Goal: Task Accomplishment & Management: Manage account settings

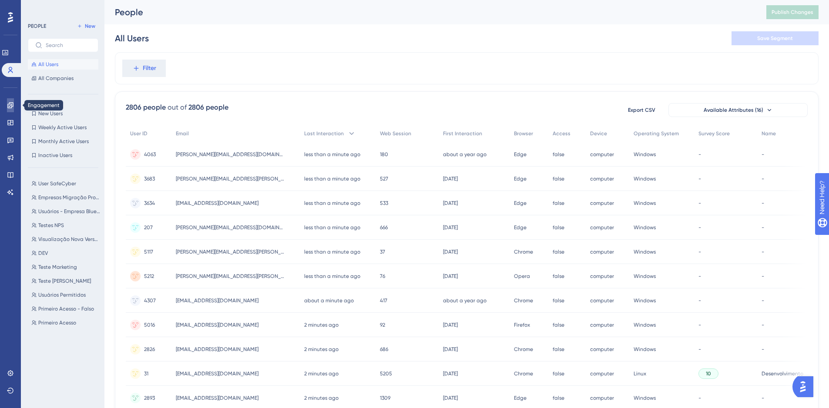
click at [11, 101] on link at bounding box center [10, 105] width 7 height 14
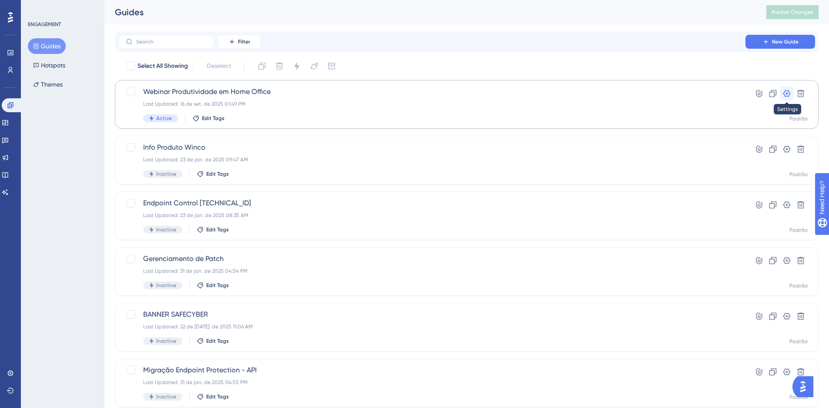
click at [790, 97] on icon at bounding box center [787, 93] width 9 height 9
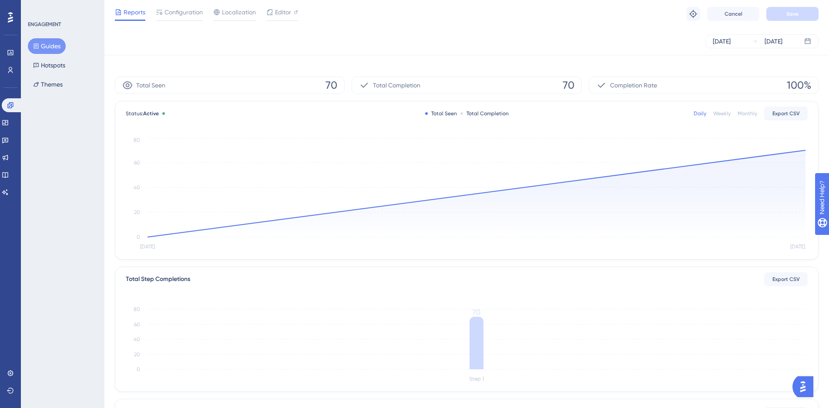
scroll to position [131, 0]
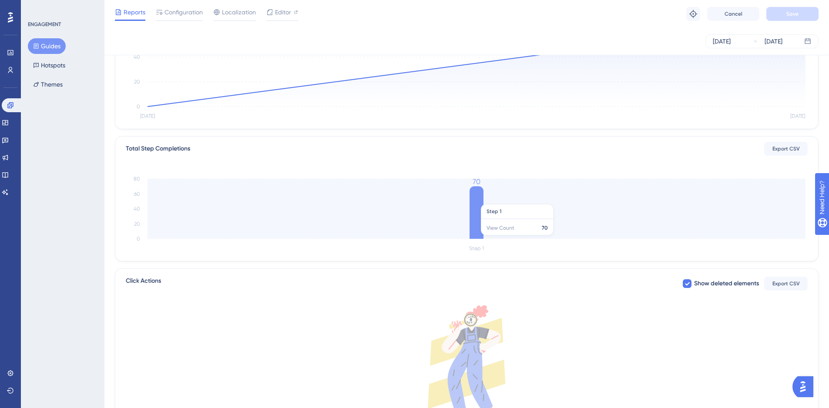
click at [477, 200] on icon at bounding box center [477, 212] width 14 height 53
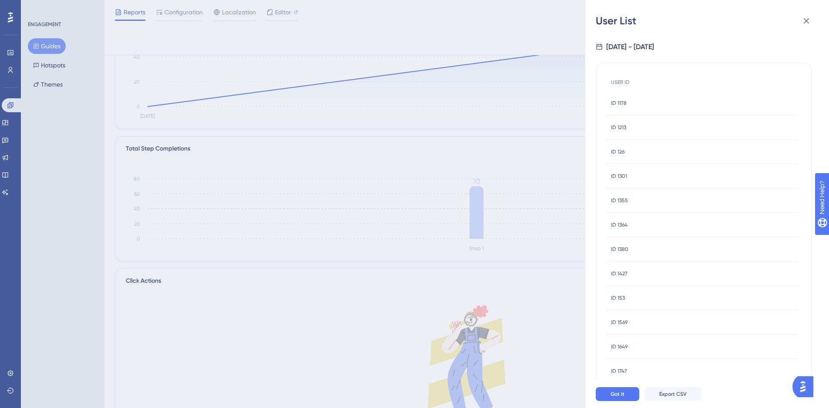
scroll to position [230, 0]
click at [504, 200] on div "User List [DATE] - [DATE] USER ID ID 1178 ID 1178 ID 1213 ID 1213 ID 126 ID 126…" at bounding box center [414, 204] width 829 height 408
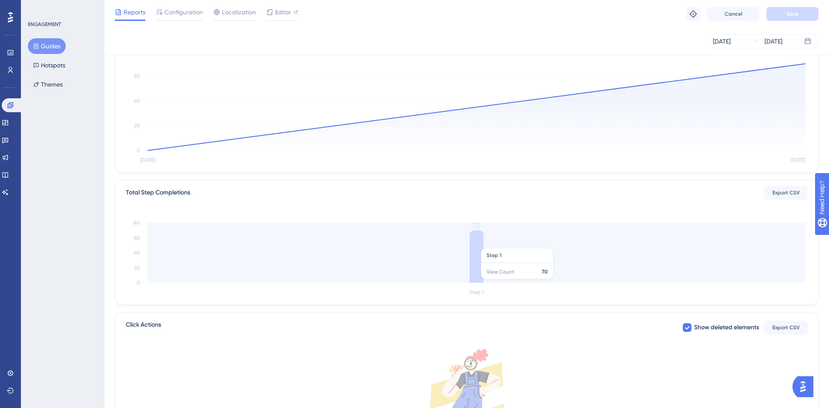
scroll to position [0, 0]
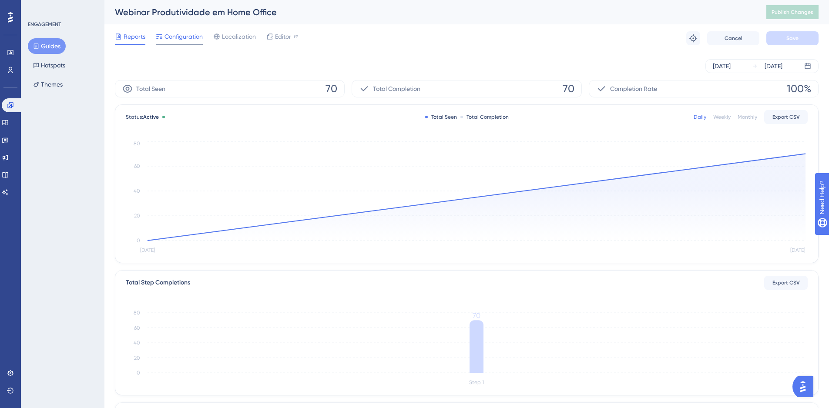
click at [186, 34] on span "Configuration" at bounding box center [184, 36] width 38 height 10
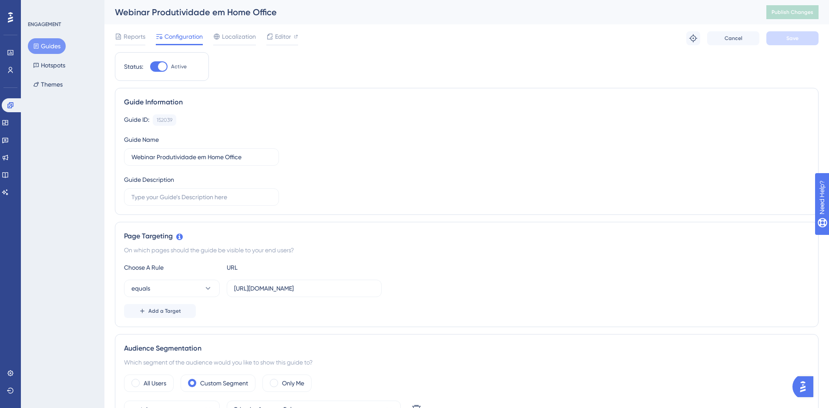
click at [154, 67] on div at bounding box center [158, 66] width 17 height 10
click at [150, 67] on input "Active" at bounding box center [150, 67] width 0 height 0
checkbox input "false"
click at [787, 41] on span "Save" at bounding box center [793, 38] width 12 height 7
click at [791, 13] on span "Publish Changes" at bounding box center [793, 12] width 42 height 7
